Goal: Find contact information: Find contact information

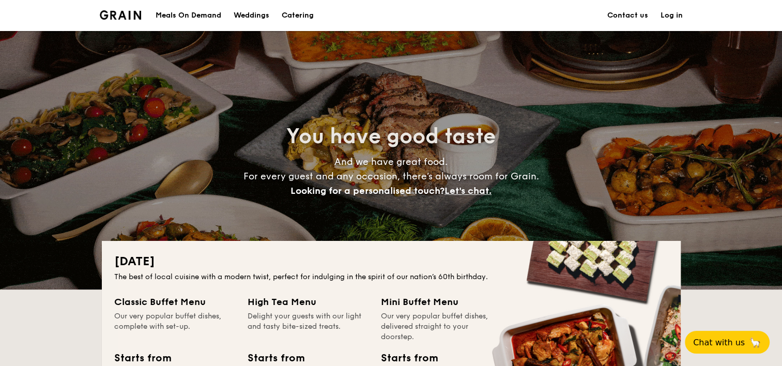
click at [616, 15] on link "Contact us" at bounding box center [627, 15] width 41 height 31
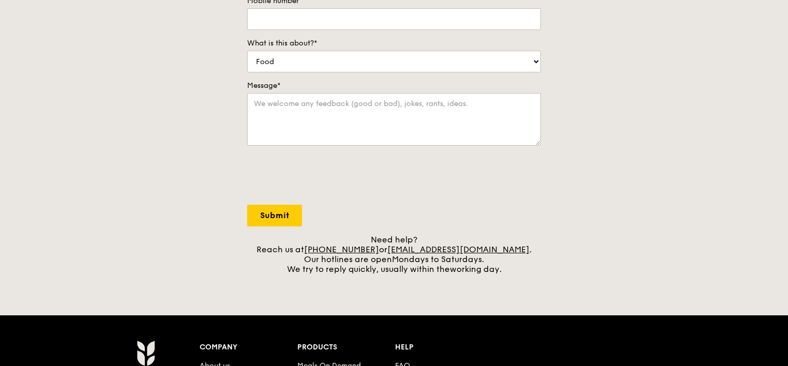
scroll to position [207, 0]
